Goal: Information Seeking & Learning: Learn about a topic

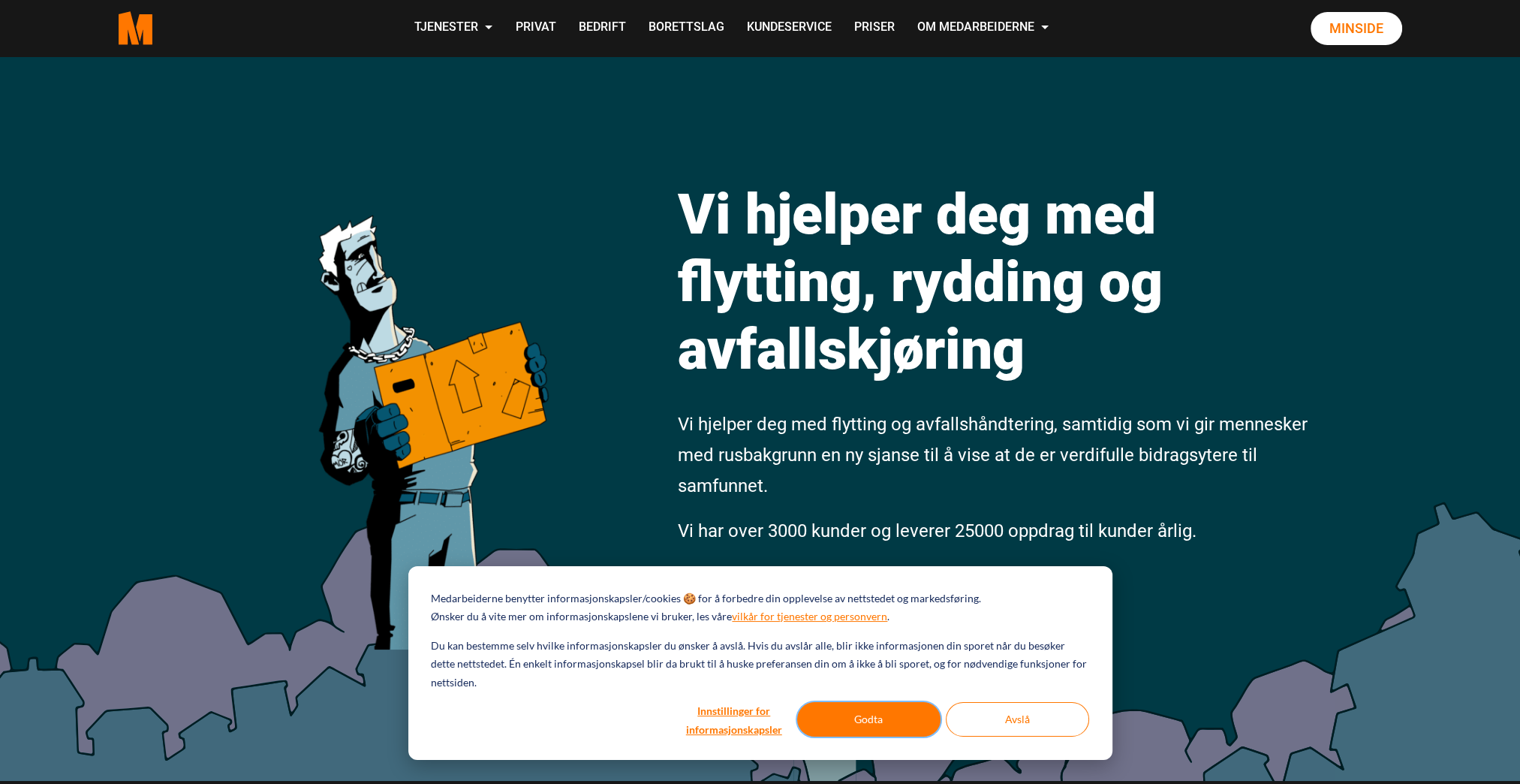
click at [888, 718] on button "Godta" at bounding box center [868, 718] width 143 height 34
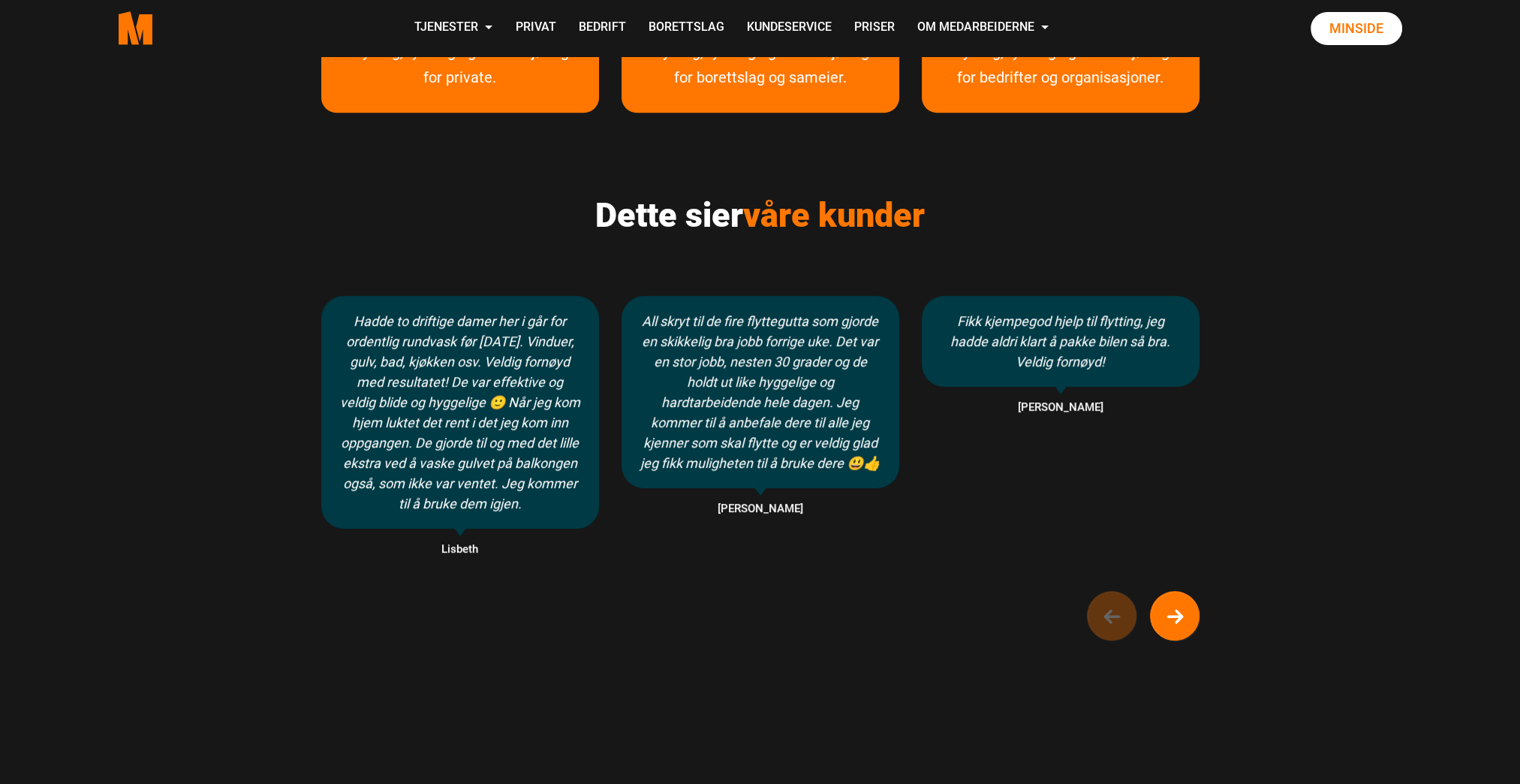
scroll to position [947, 0]
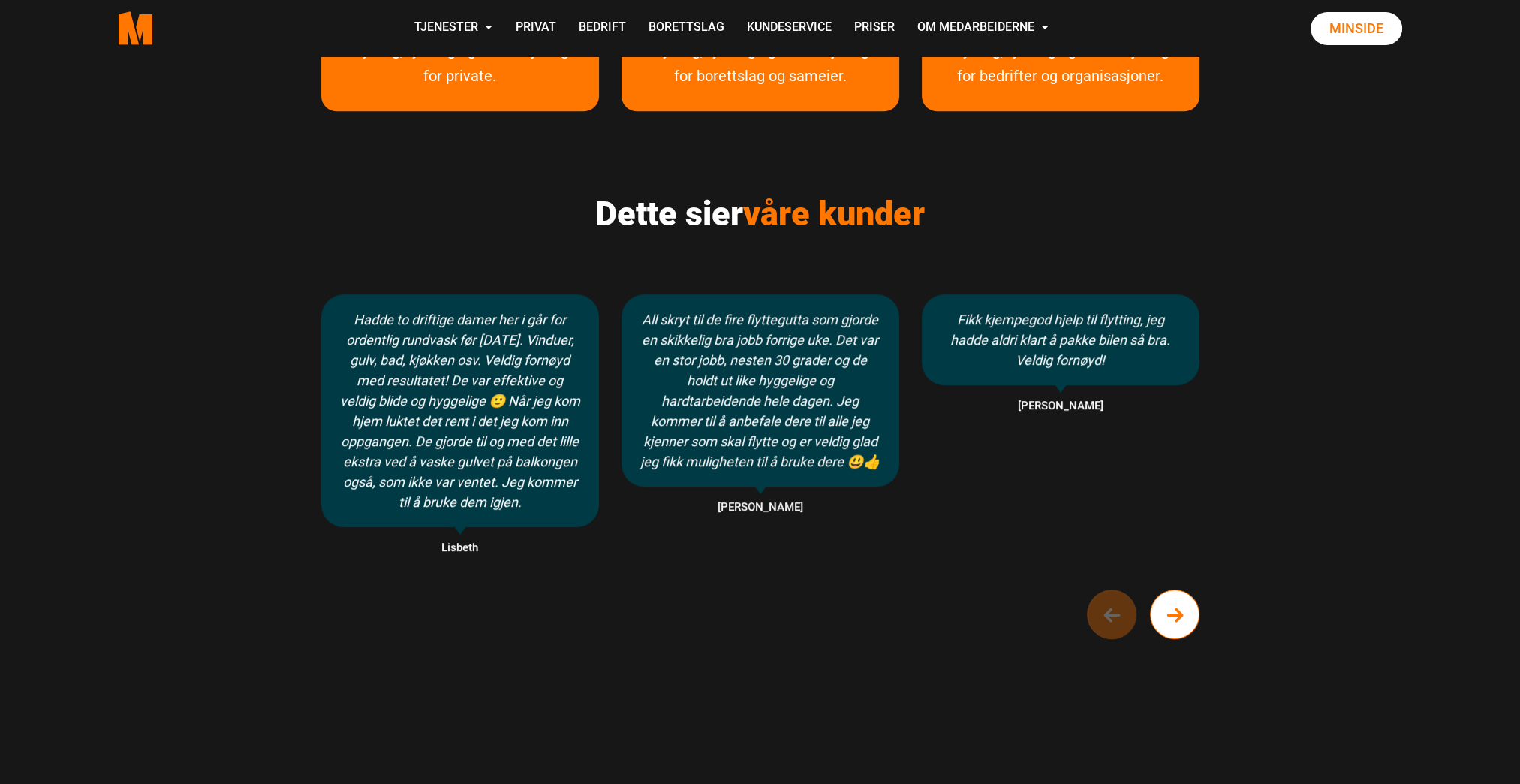
click at [1177, 620] on icon "Next button of carousel" at bounding box center [1175, 615] width 14 height 11
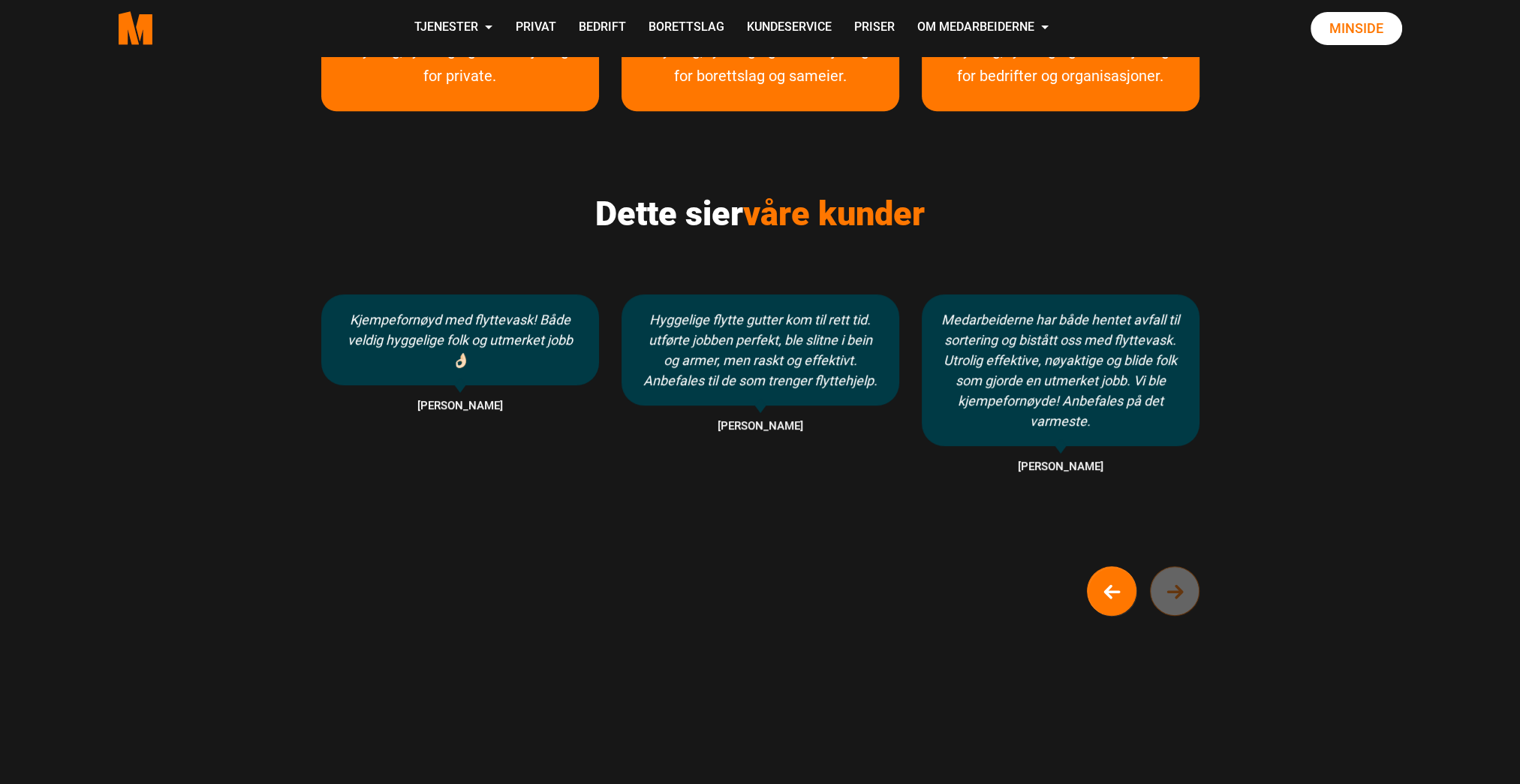
click at [1177, 620] on div "Dette sier våre kunder Hadde to driftige damer her i går for ordentlig rundvask…" at bounding box center [760, 401] width 900 height 482
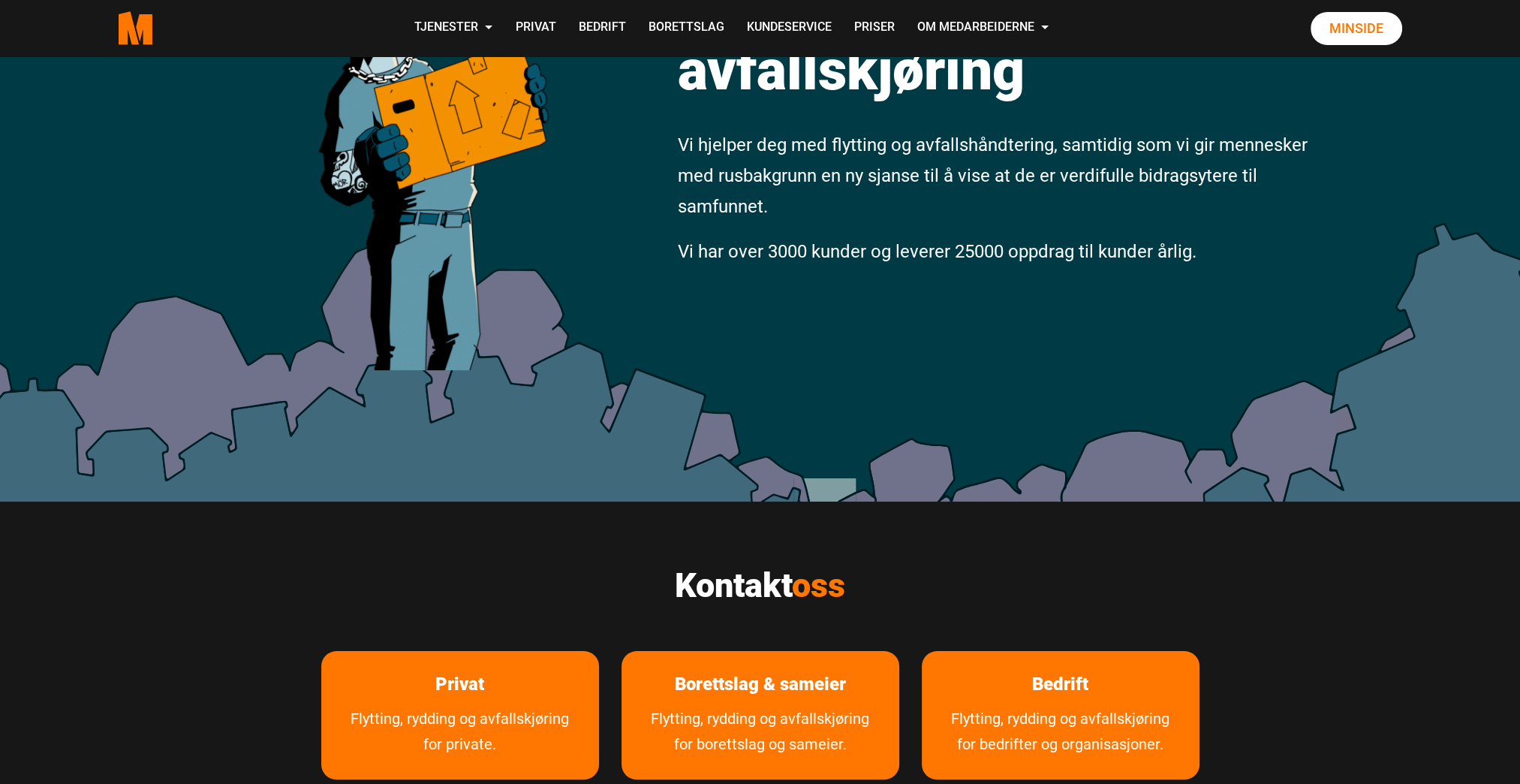
scroll to position [279, 0]
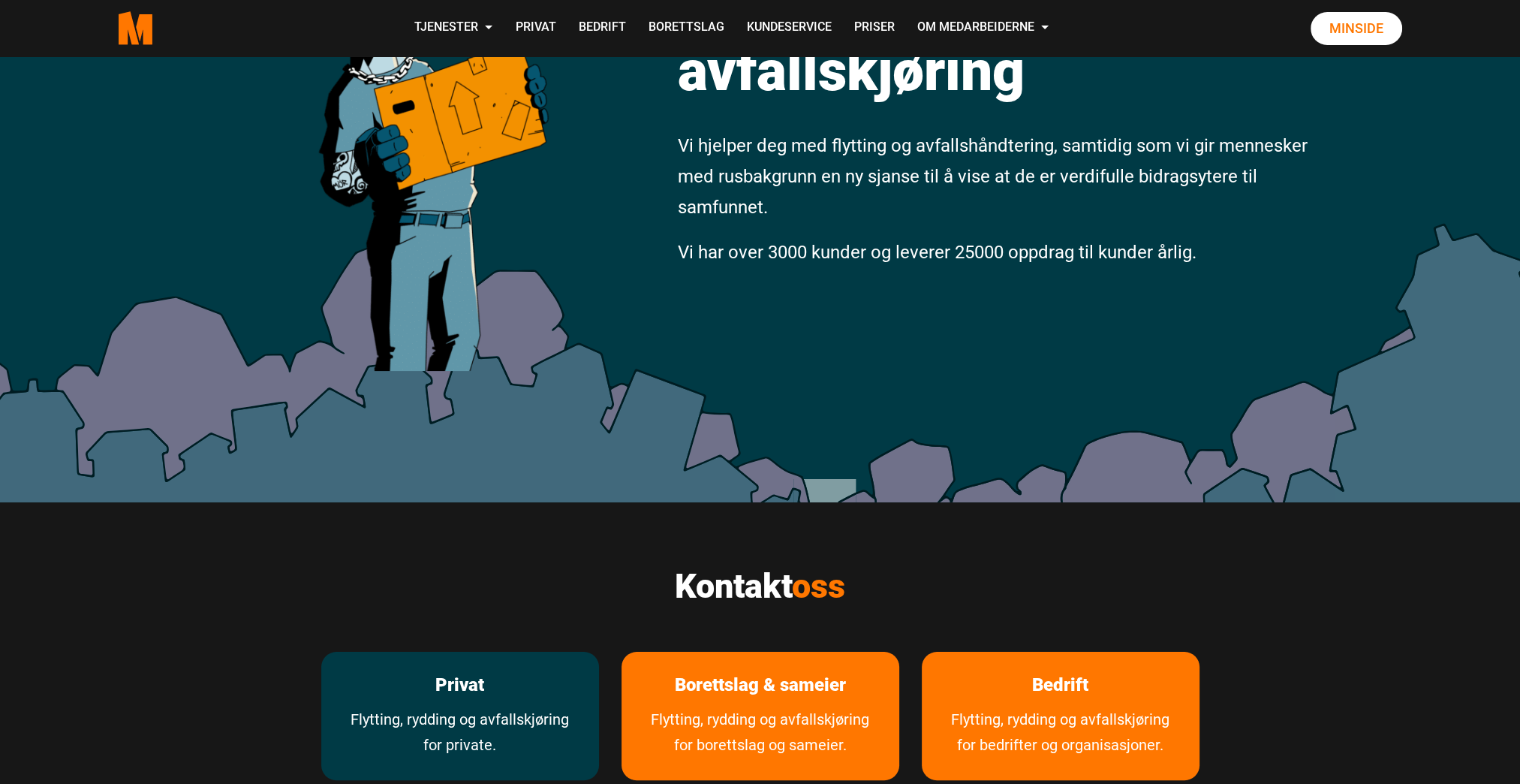
click at [549, 700] on p "Privat" at bounding box center [460, 684] width 278 height 66
click at [413, 740] on link "Flytting, rydding og avfallskjøring for private." at bounding box center [460, 743] width 278 height 74
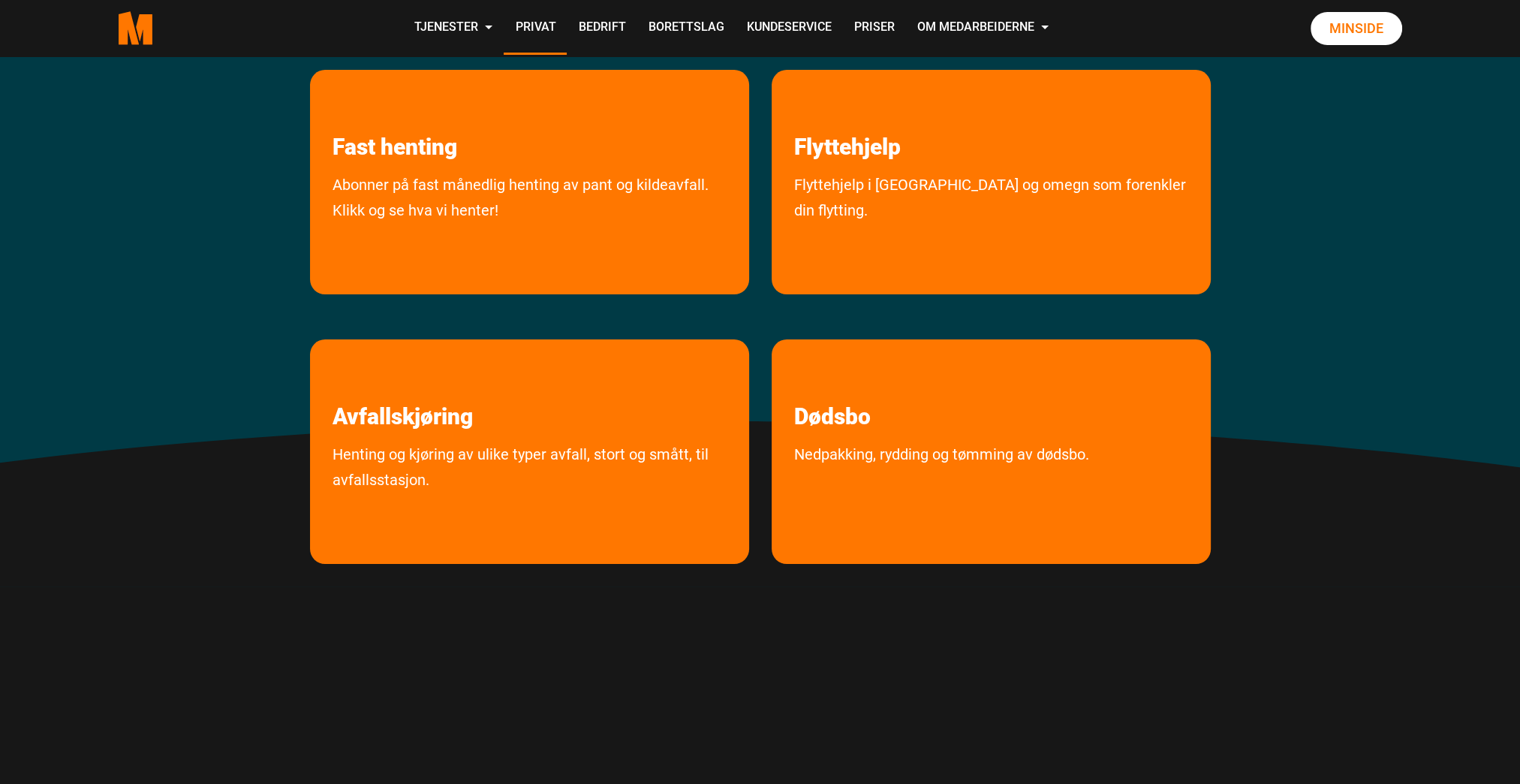
scroll to position [216, 0]
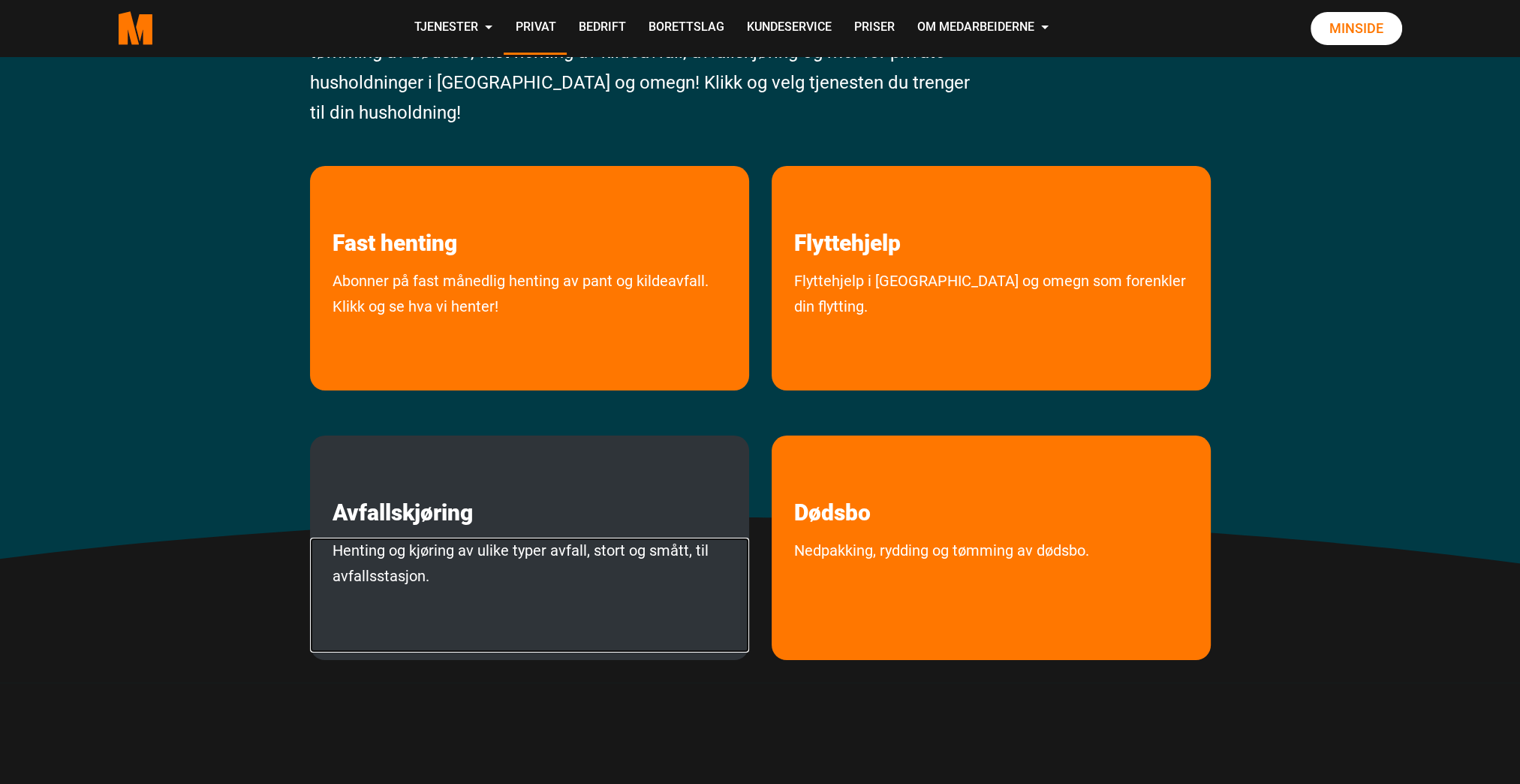
click at [399, 579] on link "Henting og kjøring av ulike typer avfall, stort og smått, til avfallsstasjon." at bounding box center [529, 595] width 439 height 115
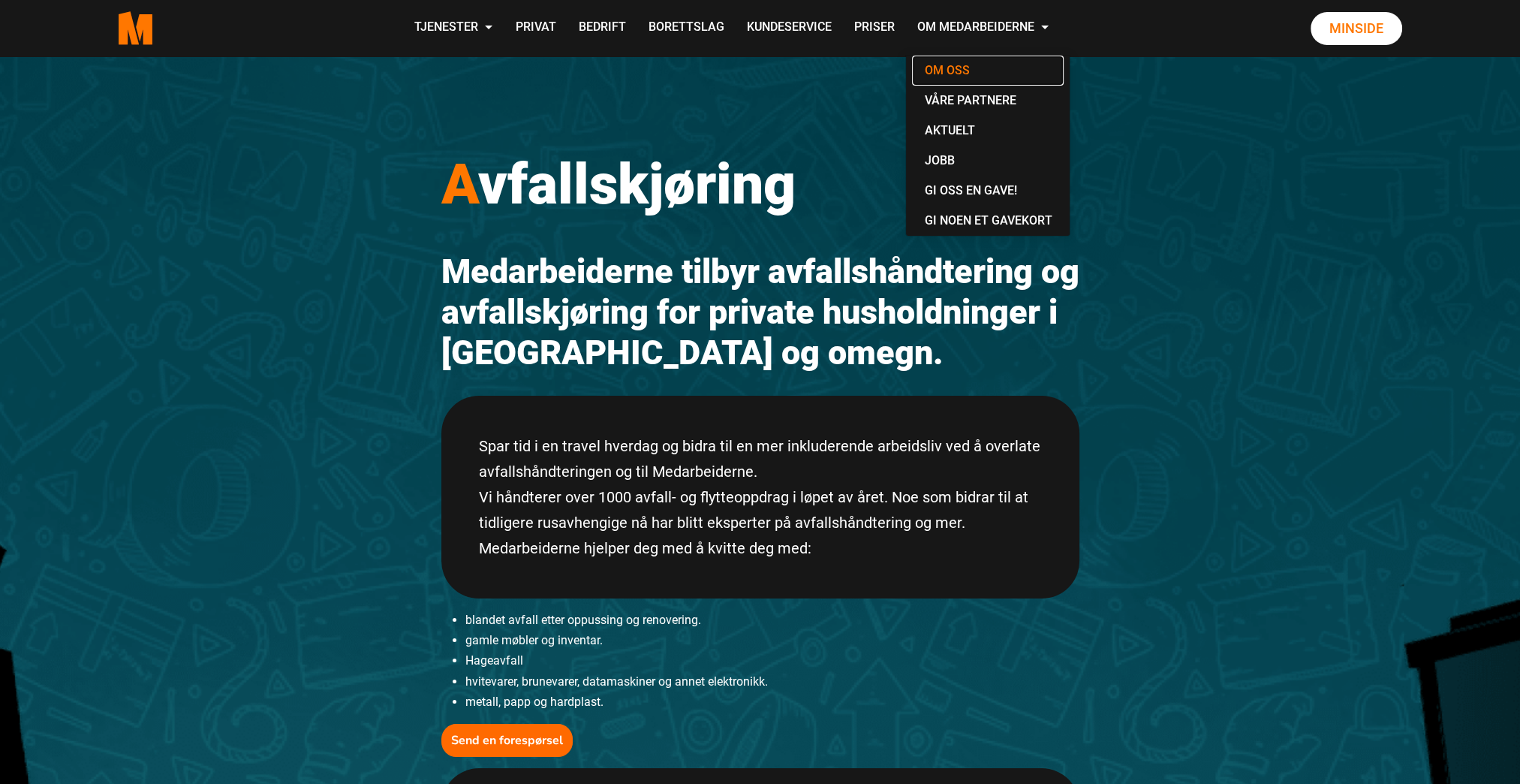
click at [944, 76] on link "Om oss" at bounding box center [988, 70] width 151 height 30
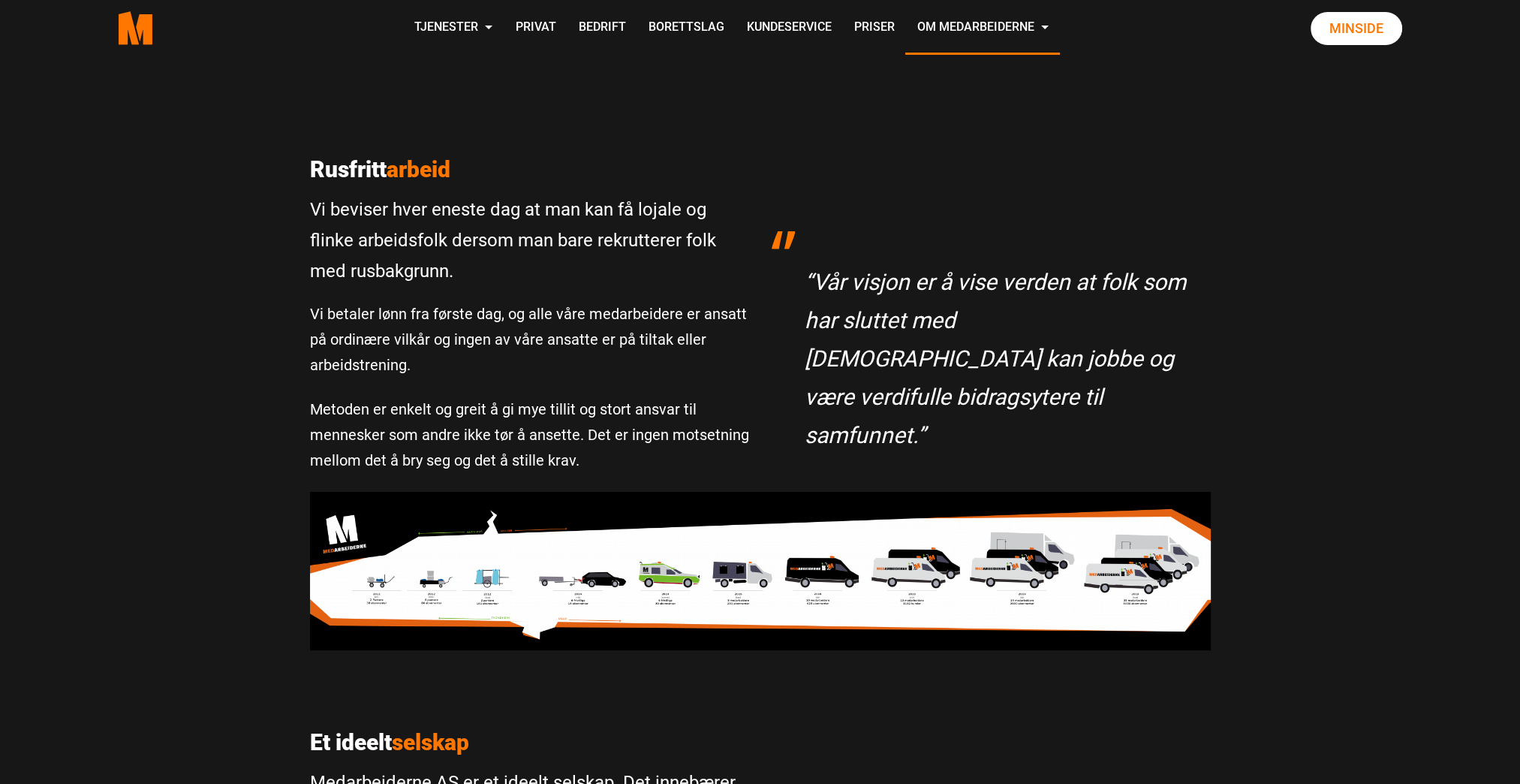
scroll to position [363, 0]
